Goal: Navigation & Orientation: Find specific page/section

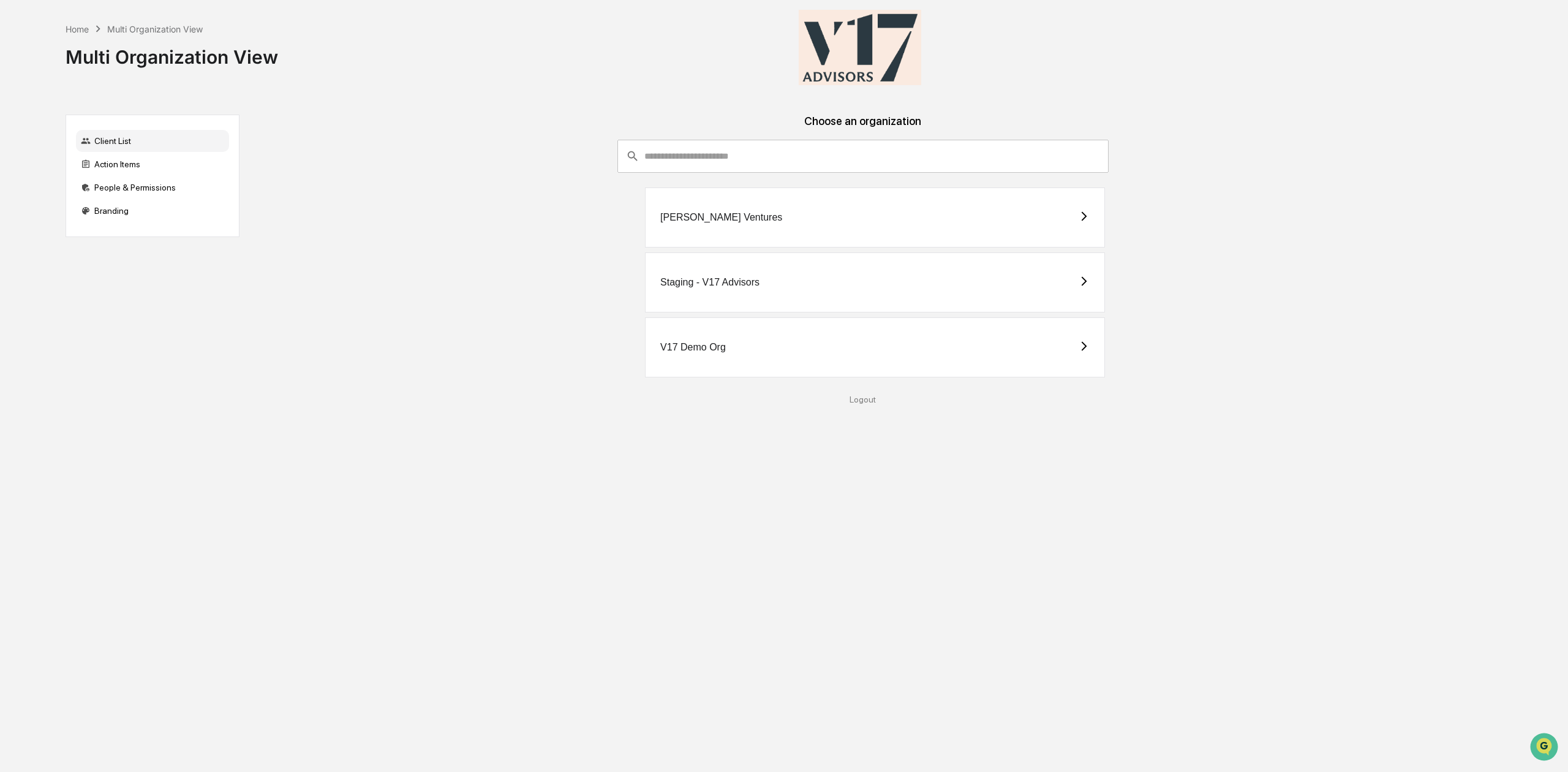
click at [857, 356] on div "V17 Demo Org" at bounding box center [875, 347] width 460 height 60
click at [735, 361] on div "V17 Demo Org" at bounding box center [875, 347] width 460 height 60
click at [733, 278] on div "Staging - V17 Advisors" at bounding box center [710, 282] width 99 height 11
